Goal: Task Accomplishment & Management: Use online tool/utility

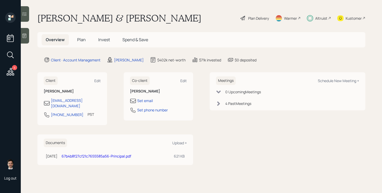
click at [253, 18] on div "Plan Delivery" at bounding box center [258, 18] width 21 height 5
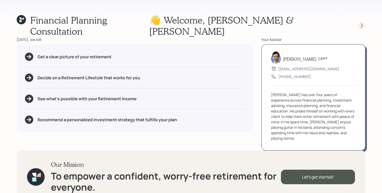
click at [359, 23] on icon at bounding box center [361, 25] width 5 height 5
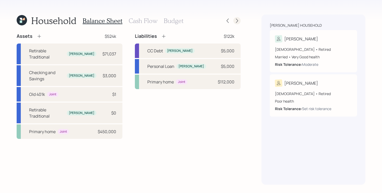
click at [239, 20] on icon at bounding box center [236, 20] width 5 height 5
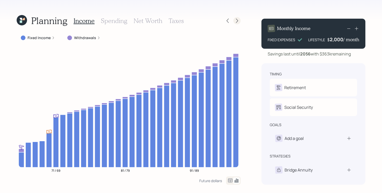
click at [237, 19] on icon at bounding box center [236, 20] width 5 height 5
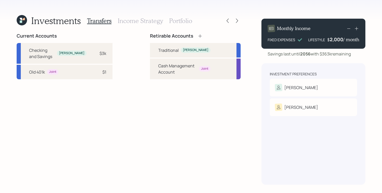
click at [178, 22] on h3 "Portfolio" at bounding box center [180, 21] width 23 height 8
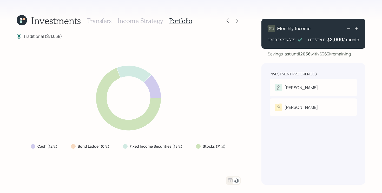
click at [24, 20] on icon at bounding box center [23, 19] width 2 height 2
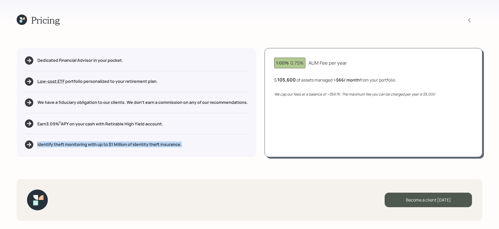
click at [23, 18] on icon at bounding box center [23, 18] width 2 height 2
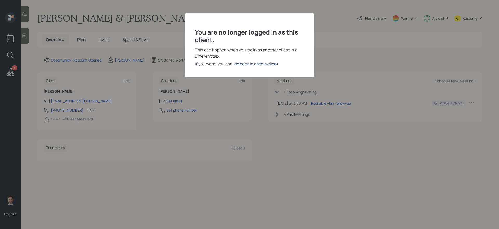
click at [242, 63] on div "log back in as this client" at bounding box center [255, 64] width 45 height 6
